Goal: Task Accomplishment & Management: Complete application form

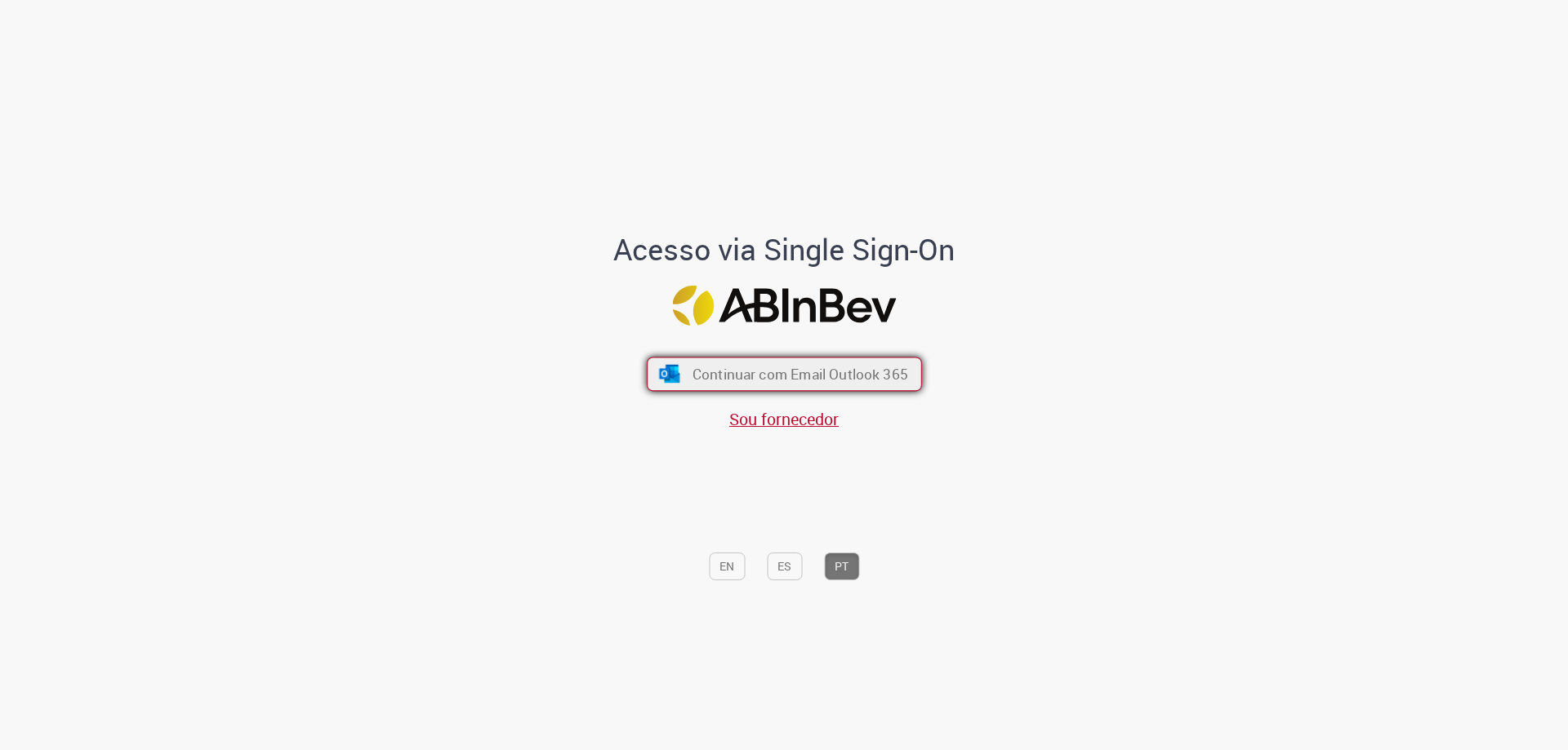
click at [724, 379] on span "Continuar com Email Outlook 365" at bounding box center [800, 373] width 216 height 19
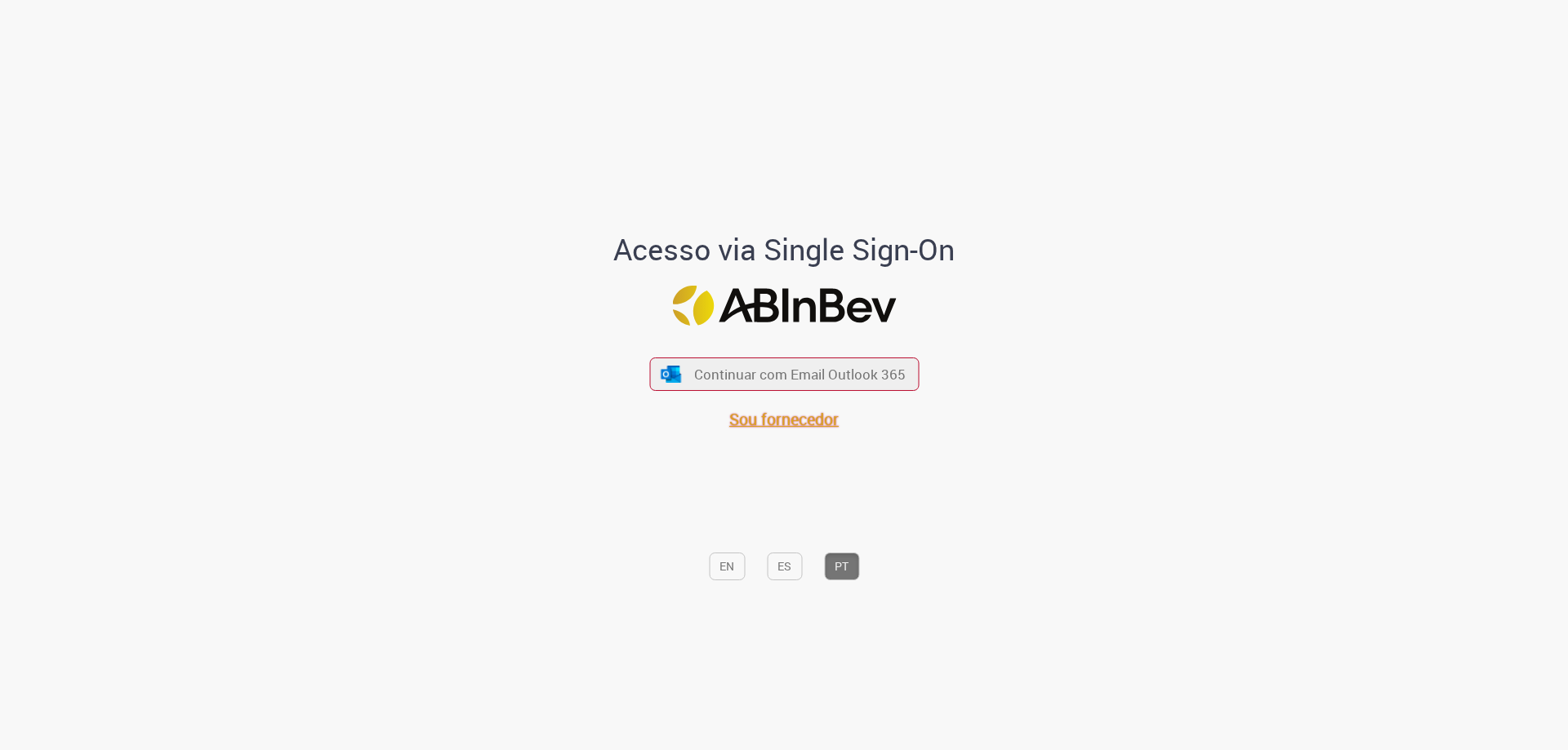
click at [748, 420] on span "Sou fornecedor" at bounding box center [784, 418] width 110 height 22
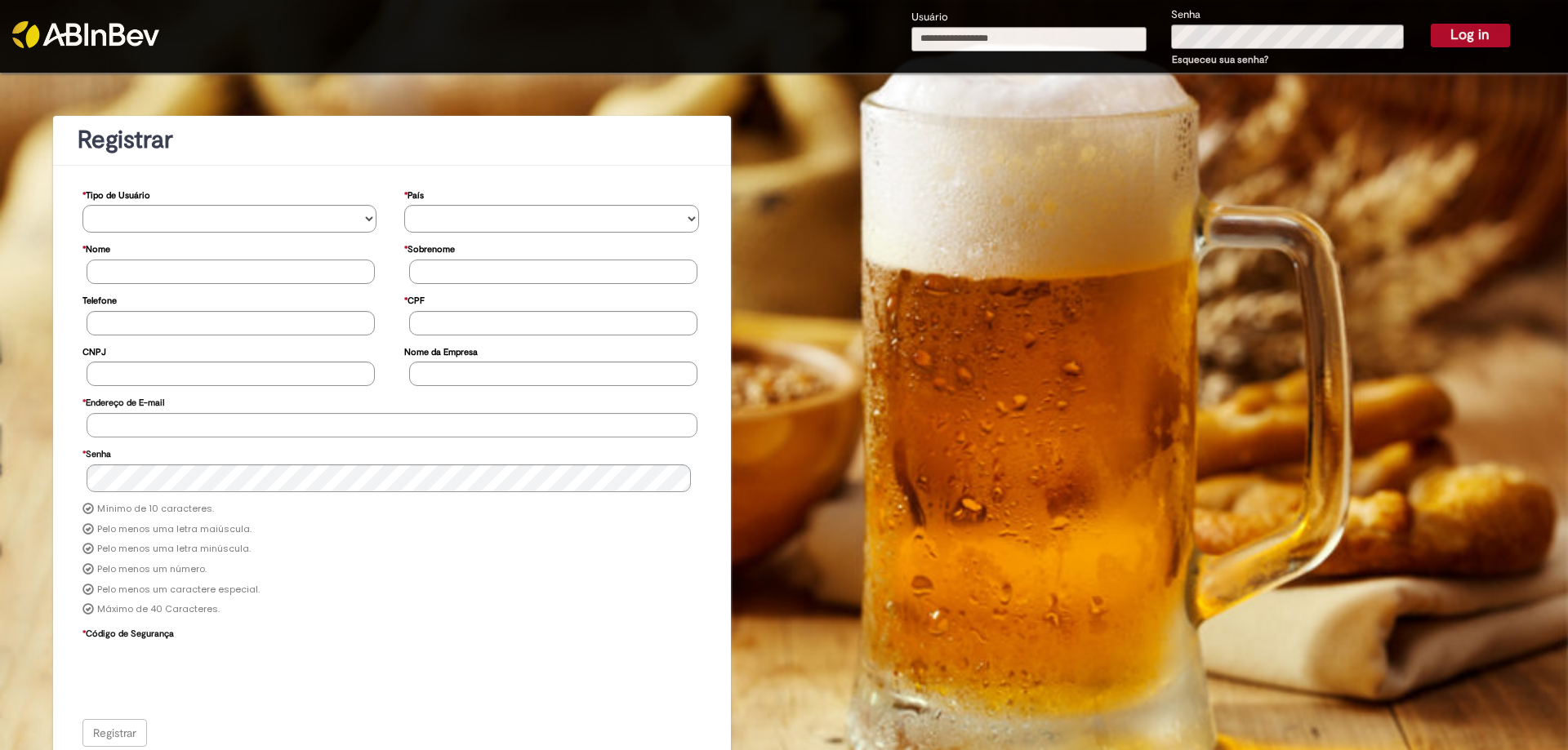
scroll to position [12, 0]
